Goal: Download file/media

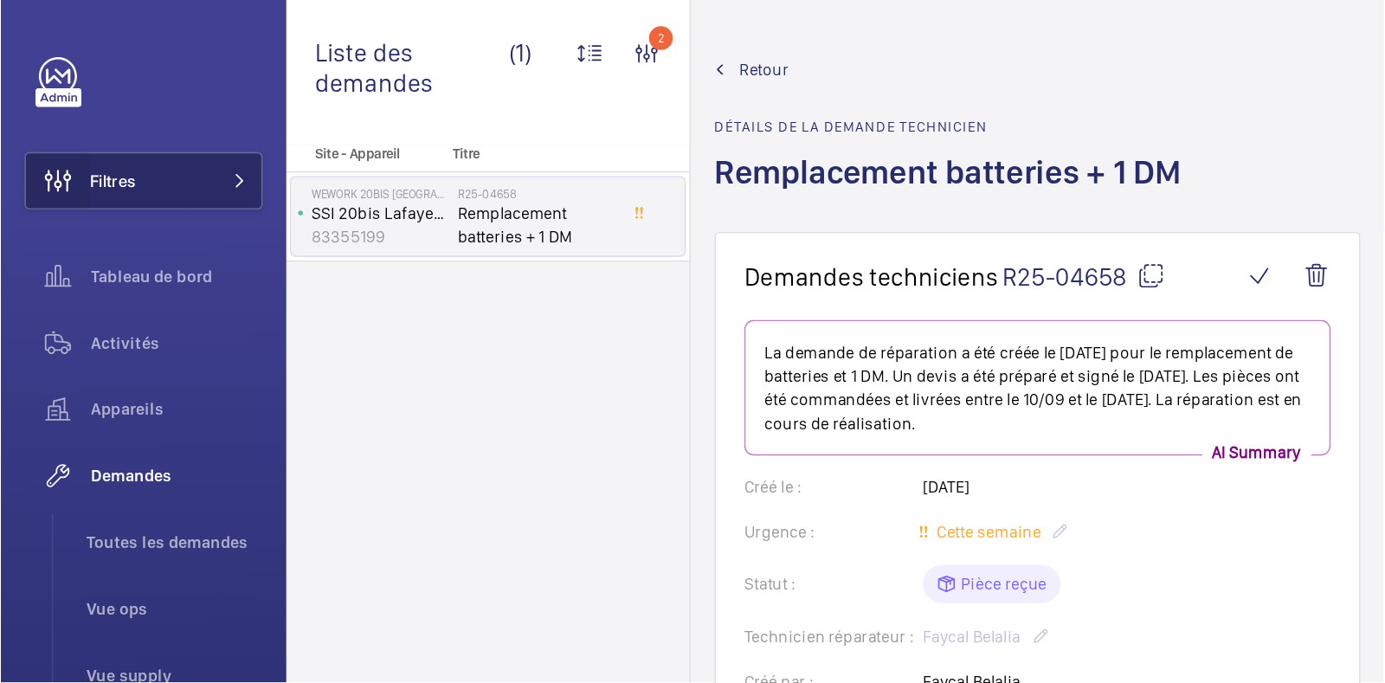
scroll to position [393, 0]
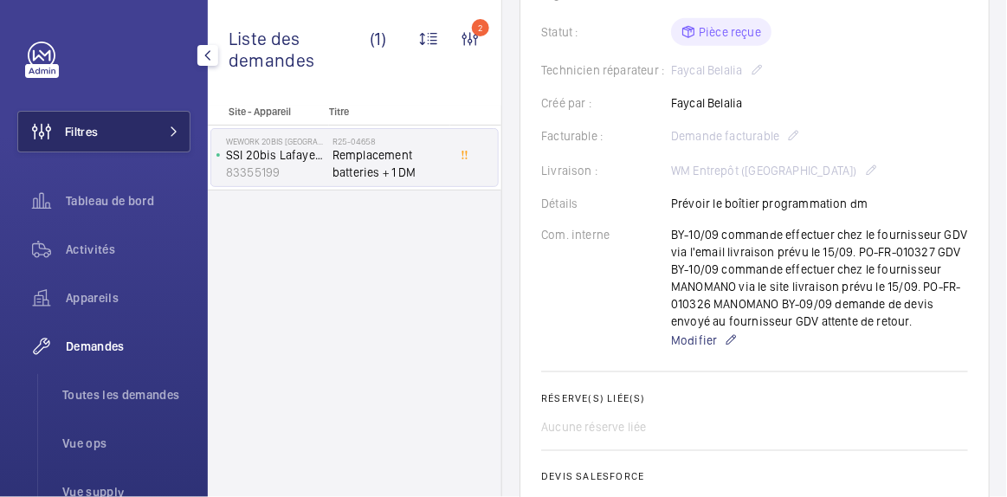
click at [117, 139] on button "Filtres" at bounding box center [103, 132] width 173 height 42
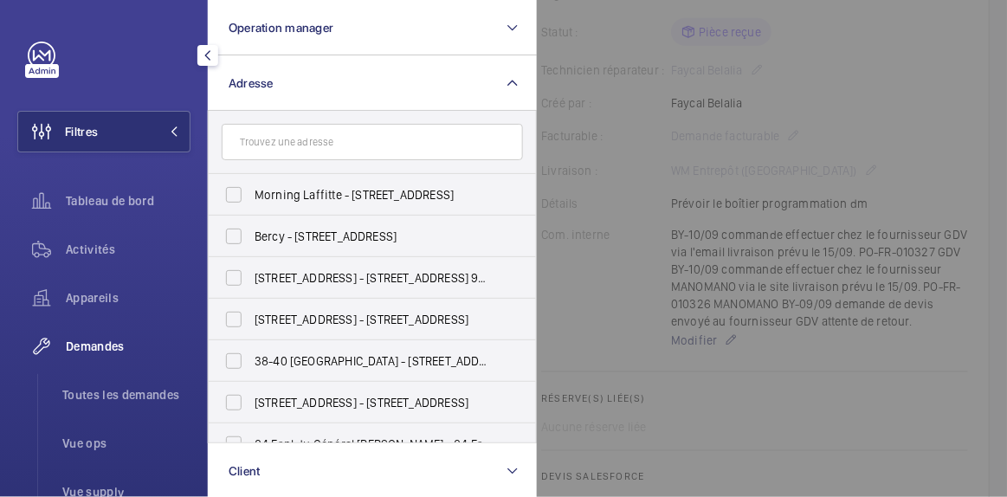
click at [268, 133] on input "text" at bounding box center [372, 142] width 301 height 36
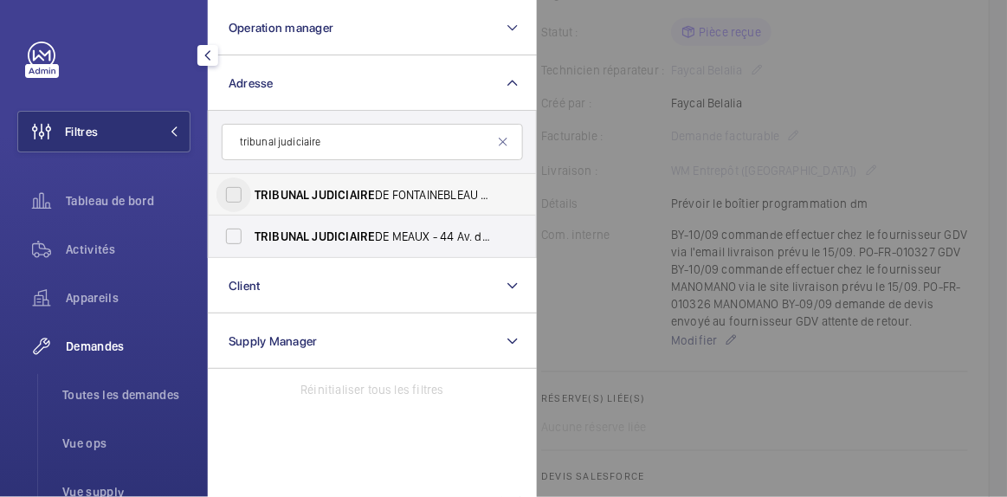
type input "tribunal judiciaire"
click at [237, 197] on input "TRIBUNAL JUDICIAIRE DE FONTAINEBLEAU - [STREET_ADDRESS]" at bounding box center [233, 195] width 35 height 35
checkbox input "true"
click at [108, 259] on div "Activités" at bounding box center [103, 250] width 173 height 42
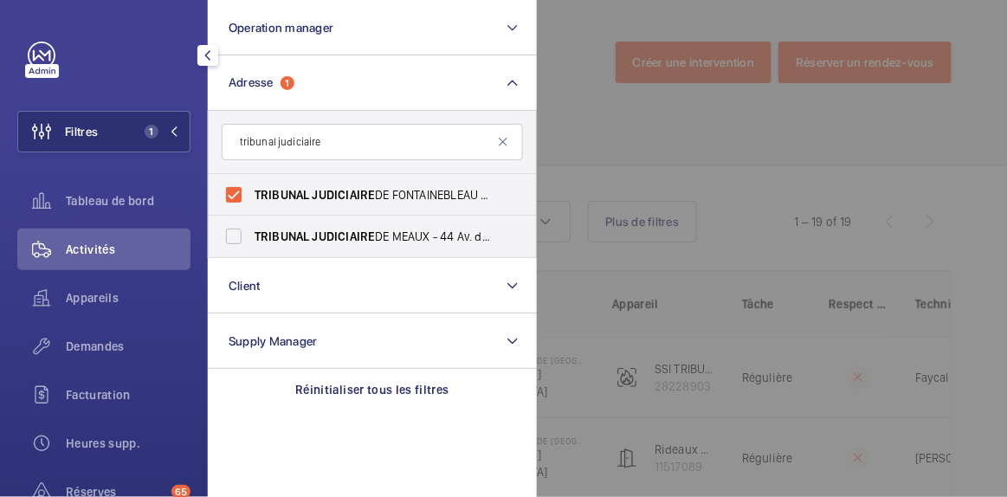
click at [113, 250] on span "Activités" at bounding box center [128, 249] width 125 height 17
click at [122, 311] on div "Appareils" at bounding box center [103, 298] width 173 height 42
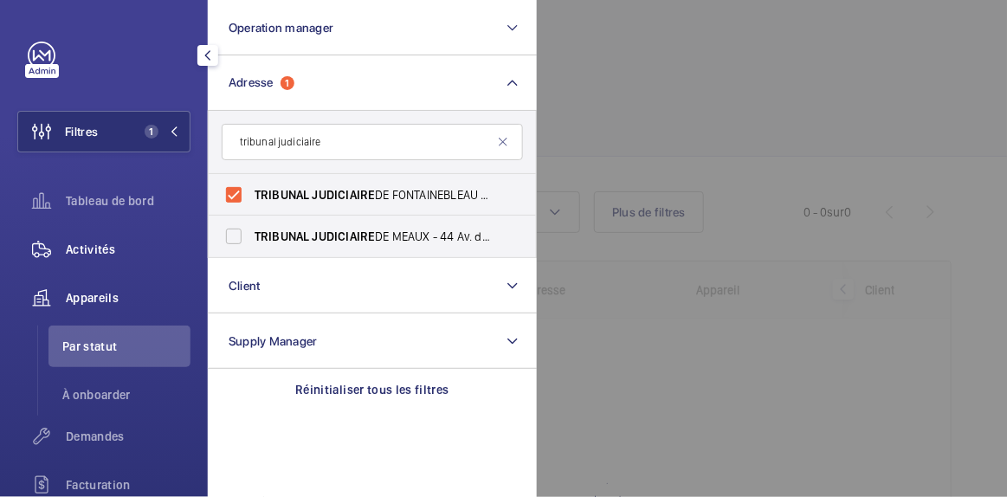
click at [126, 251] on span "Activités" at bounding box center [128, 249] width 125 height 17
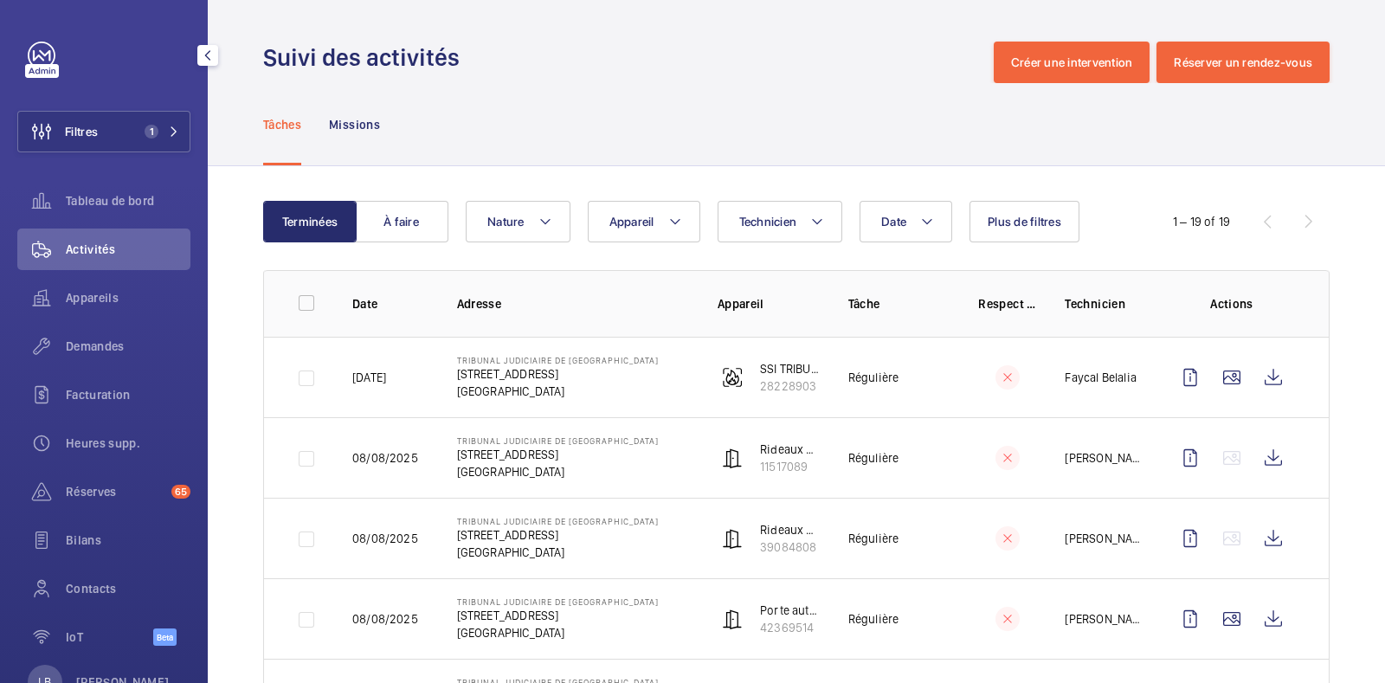
click at [777, 99] on div "Tâches Missions" at bounding box center [796, 124] width 1067 height 82
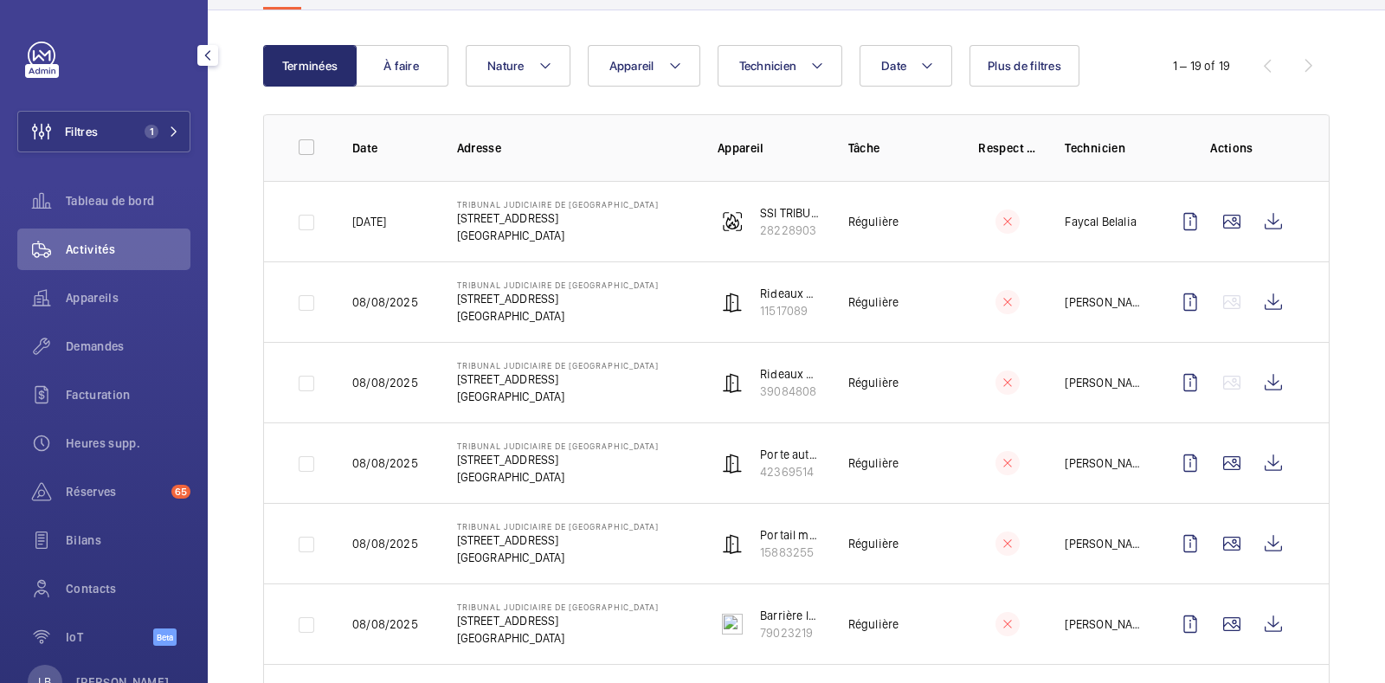
scroll to position [155, 0]
click at [1006, 229] on wm-front-icon-button at bounding box center [1191, 223] width 42 height 42
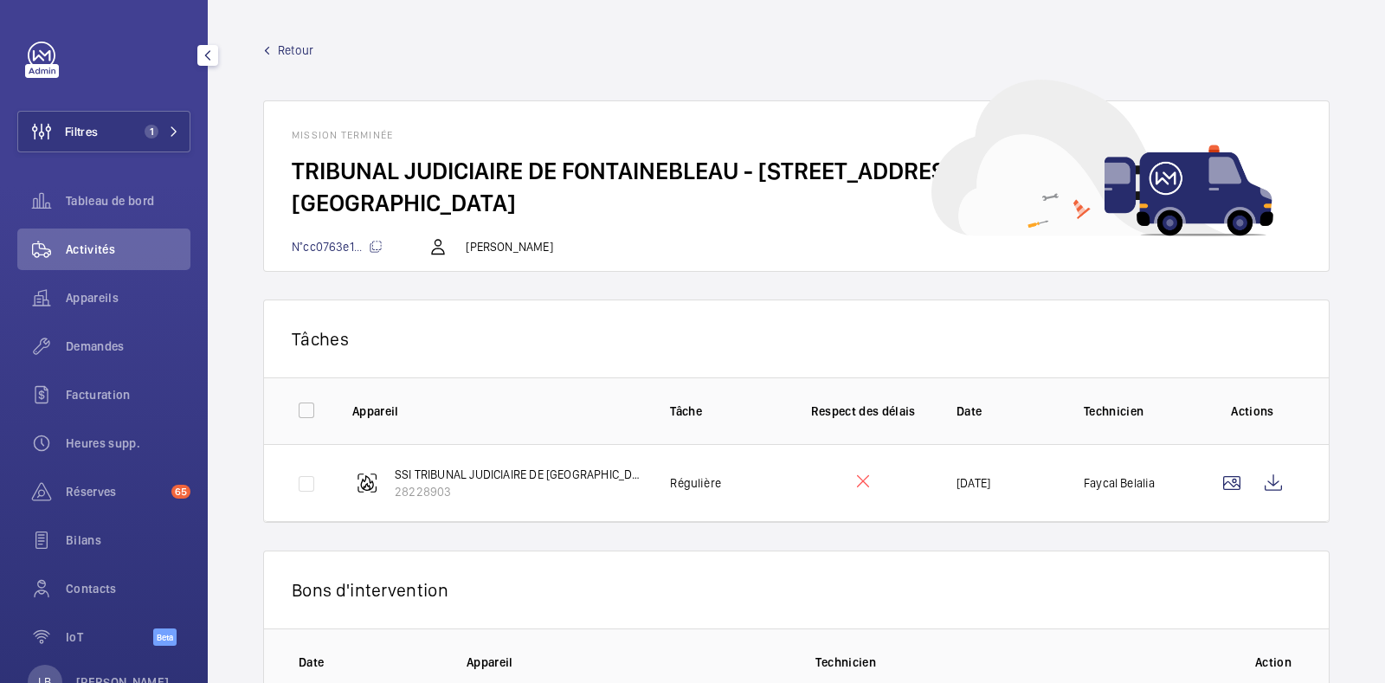
scroll to position [130, 0]
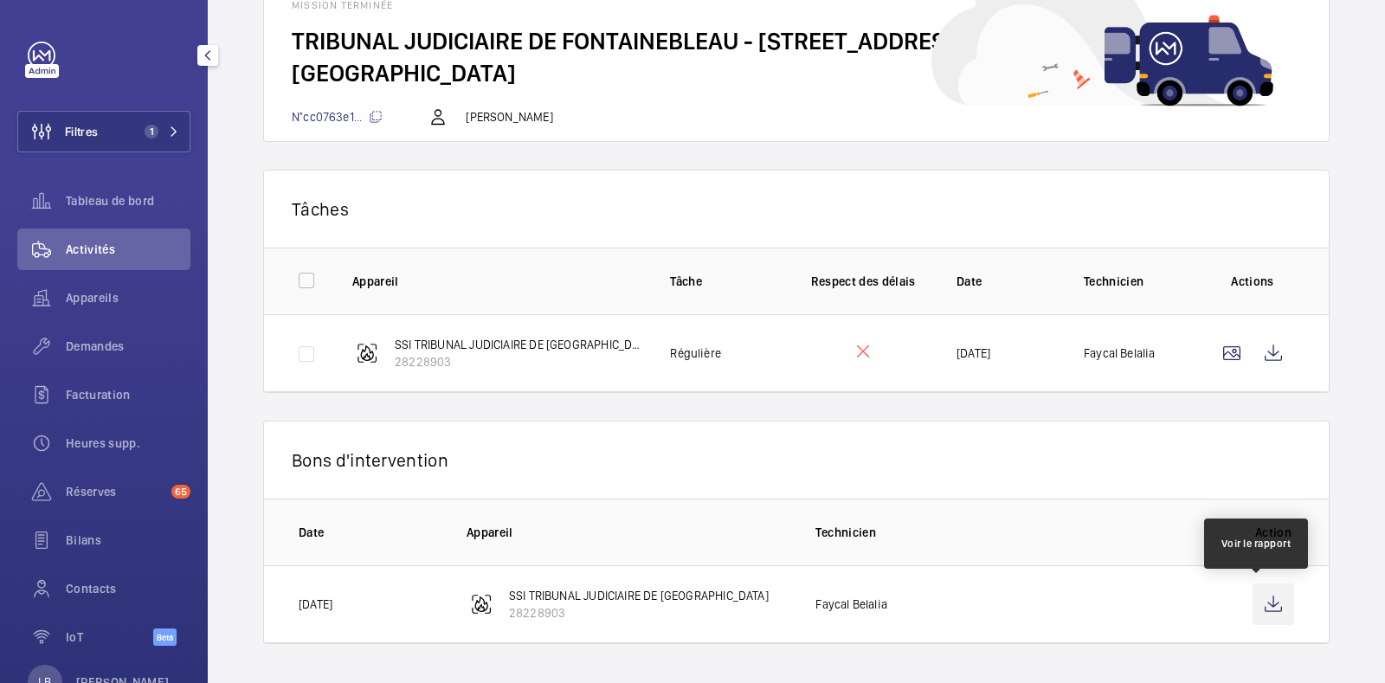
click at [1006, 496] on wm-front-icon-button at bounding box center [1274, 605] width 42 height 42
